Goal: Communication & Community: Answer question/provide support

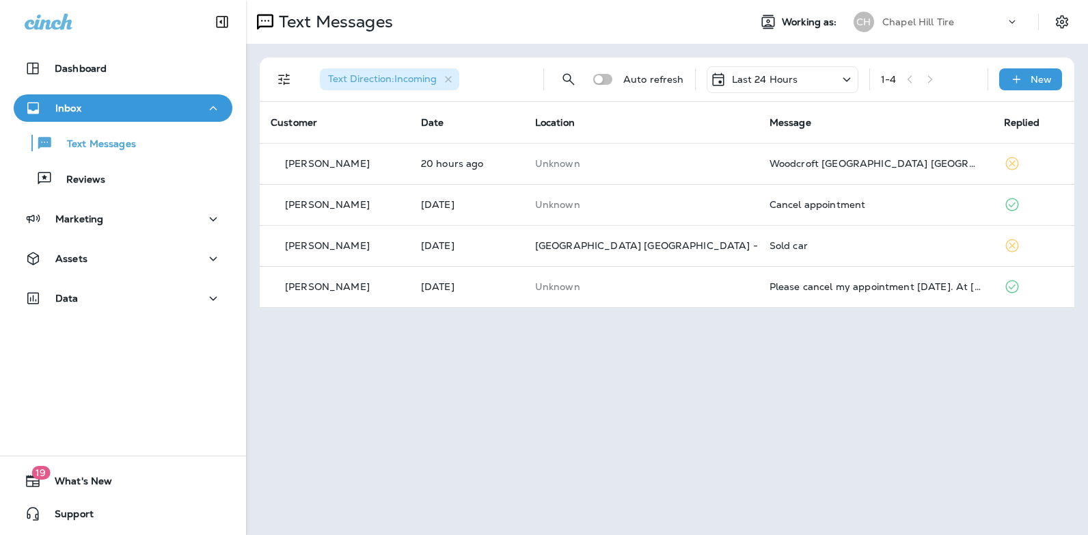
click at [847, 75] on icon at bounding box center [847, 79] width 16 height 17
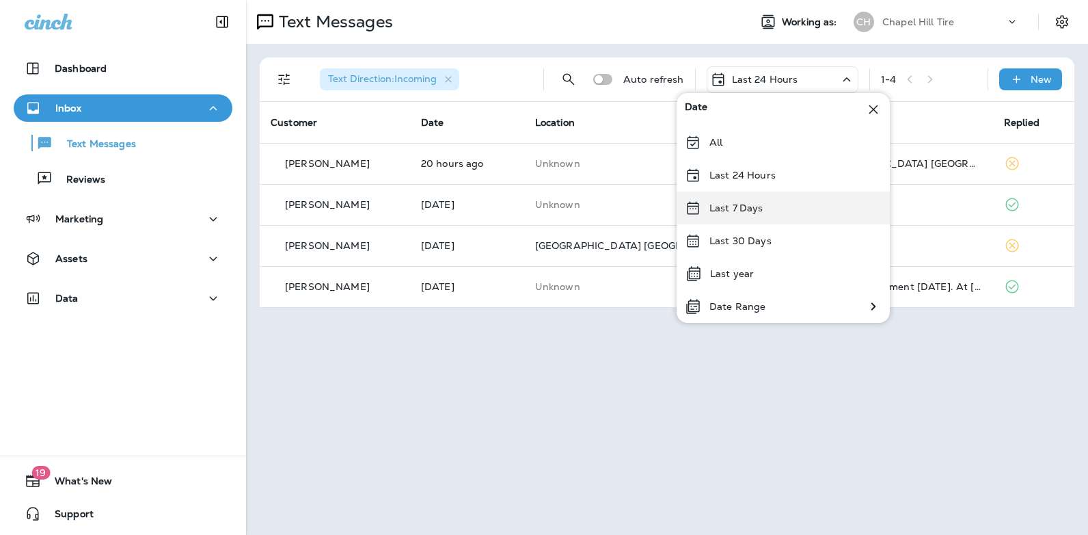
click at [769, 207] on div "Last 7 Days" at bounding box center [783, 207] width 213 height 33
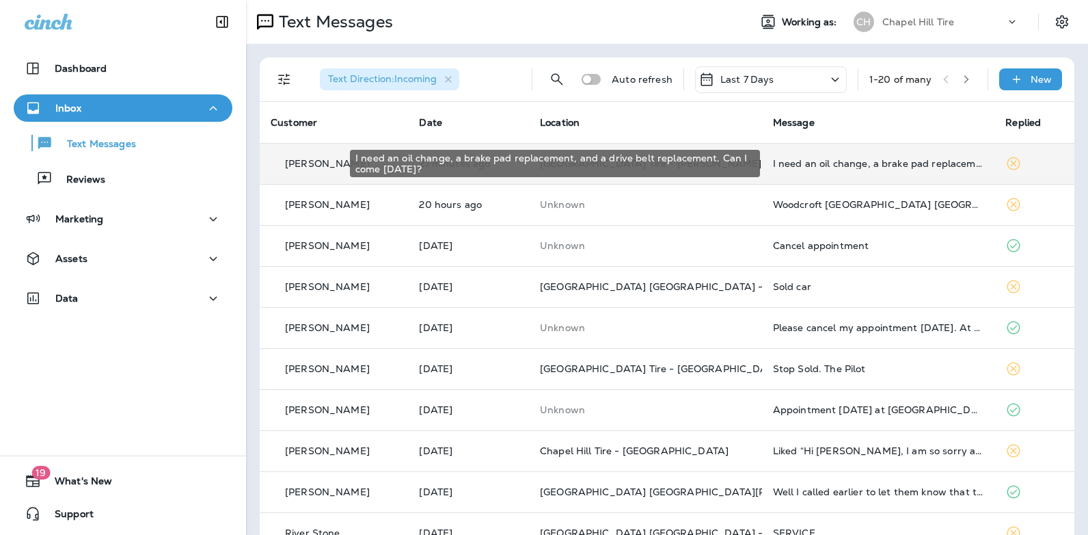
click at [825, 163] on div "I need an oil change, a brake pad replacement, and a drive belt replacement. Ca…" at bounding box center [878, 163] width 211 height 11
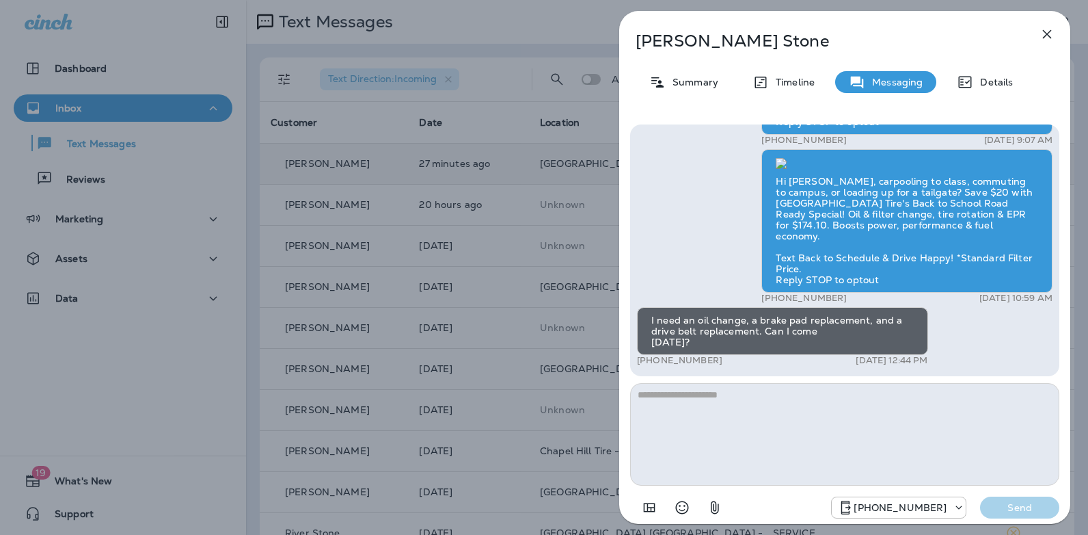
click at [754, 395] on textarea at bounding box center [844, 434] width 429 height 103
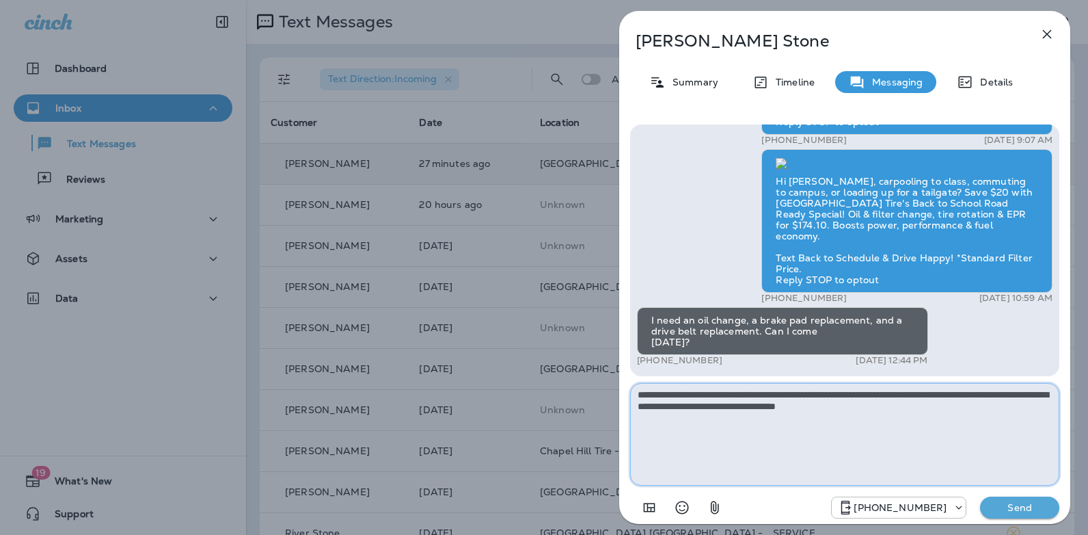
type textarea "**********"
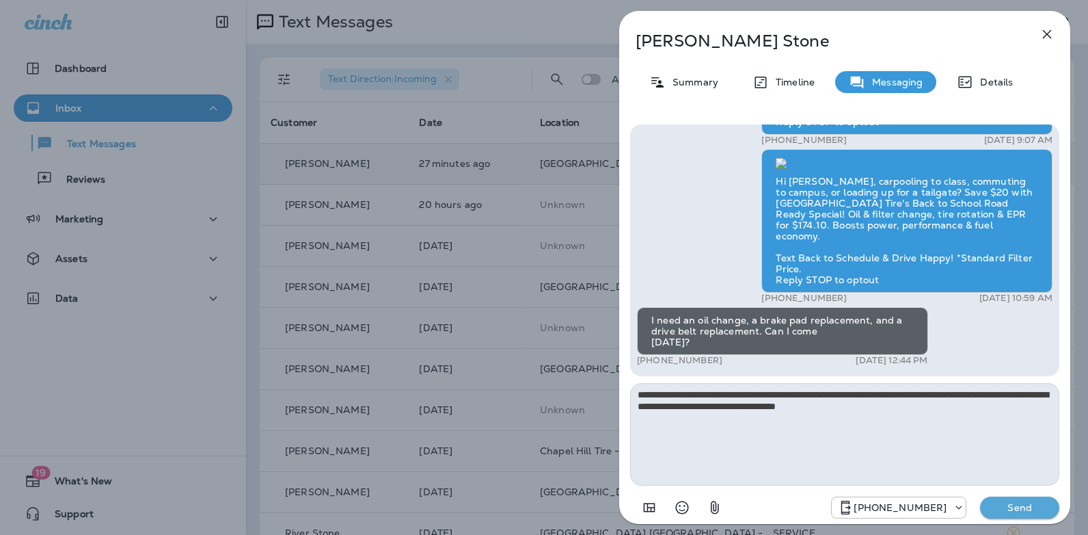
click at [1007, 511] on p "Send" at bounding box center [1019, 507] width 57 height 12
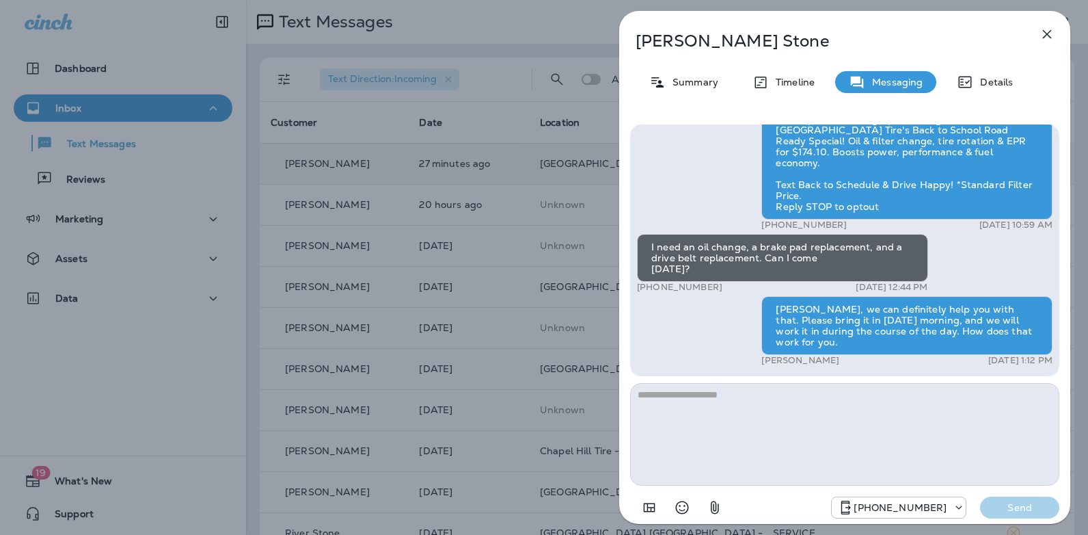
click at [1046, 34] on icon "button" at bounding box center [1047, 34] width 16 height 16
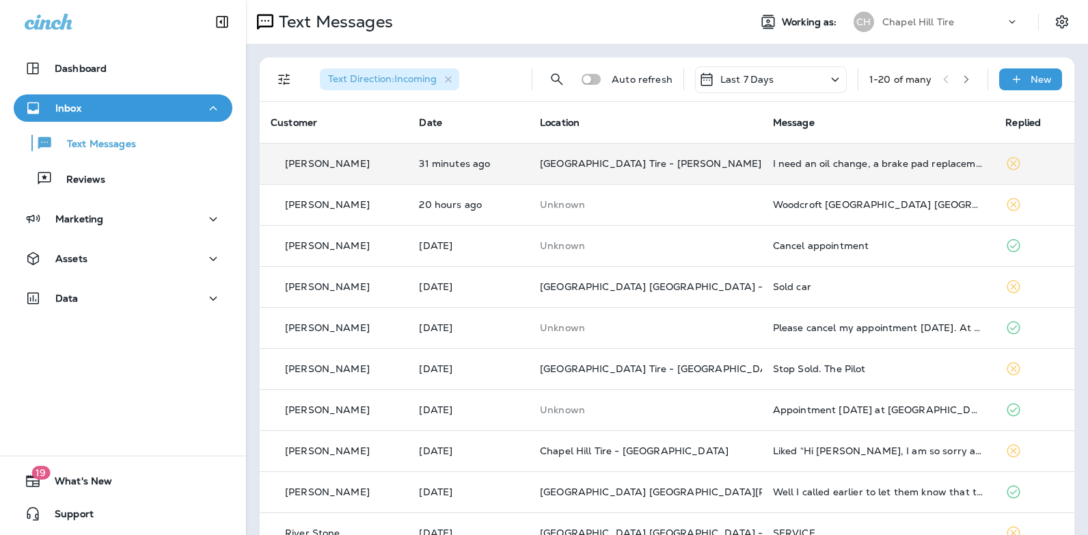
click at [827, 80] on icon at bounding box center [835, 79] width 16 height 17
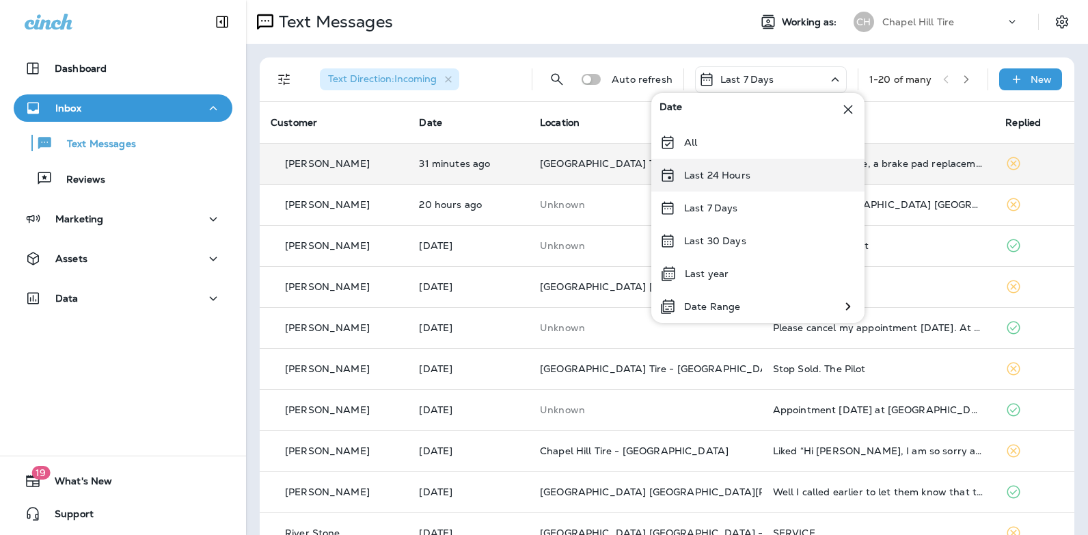
click at [762, 174] on div "Last 24 Hours" at bounding box center [758, 175] width 213 height 33
